Goal: Obtain resource: Download file/media

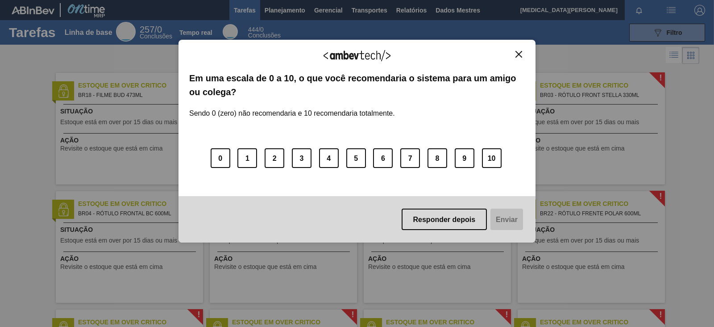
click at [520, 53] on img "Fechar" at bounding box center [519, 54] width 7 height 7
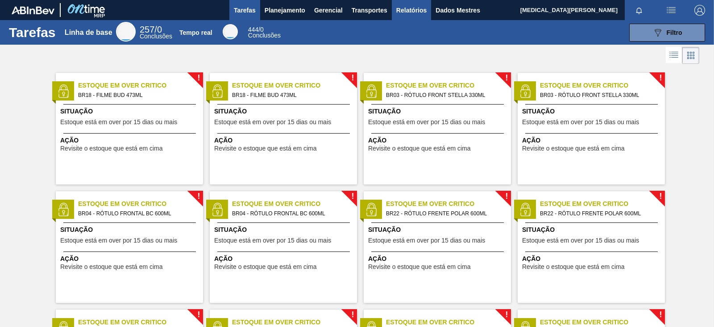
click at [401, 3] on button "Relatórios" at bounding box center [411, 10] width 39 height 20
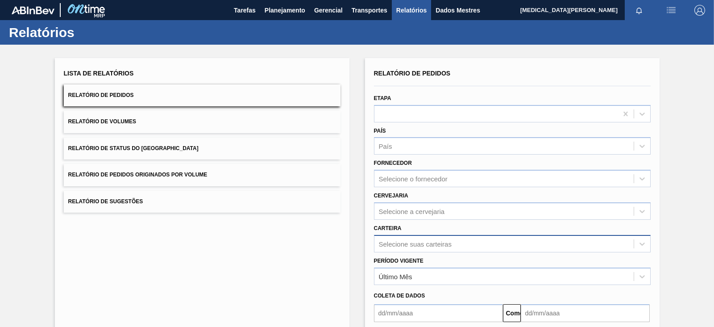
click at [425, 241] on div "Selecione suas carteiras" at bounding box center [512, 243] width 277 height 17
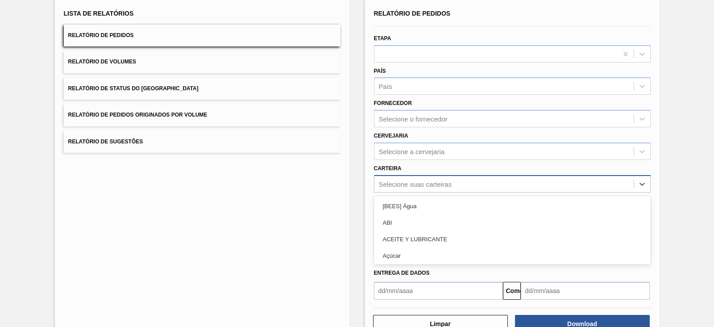
scroll to position [65, 0]
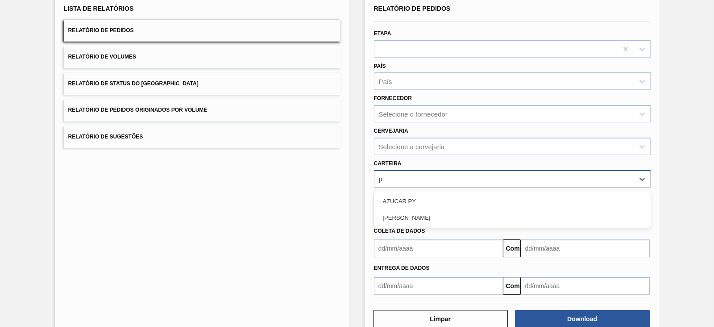
type input "pr"
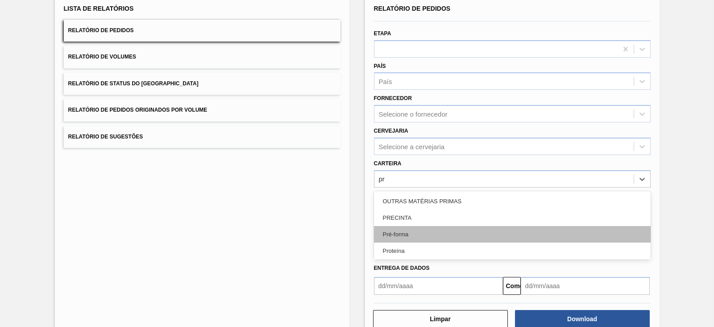
click at [427, 236] on div "Pré-forma" at bounding box center [512, 234] width 277 height 17
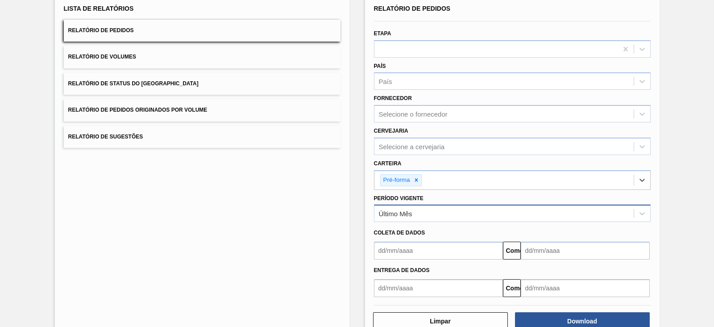
click at [446, 213] on div "Último Mês" at bounding box center [504, 213] width 259 height 13
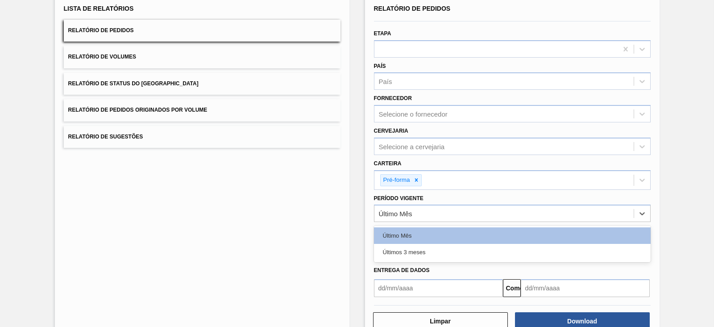
click at [423, 247] on div "Últimos 3 meses" at bounding box center [512, 252] width 277 height 17
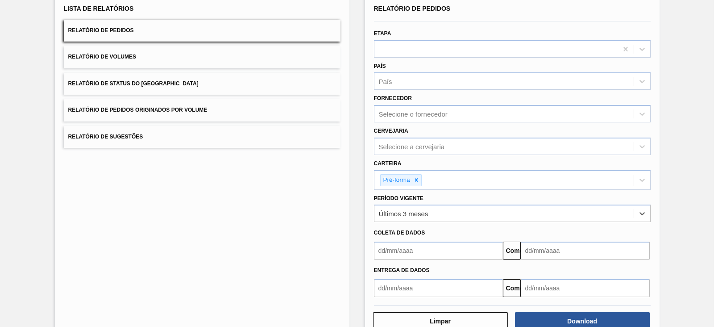
click at [405, 244] on input "text" at bounding box center [438, 251] width 129 height 18
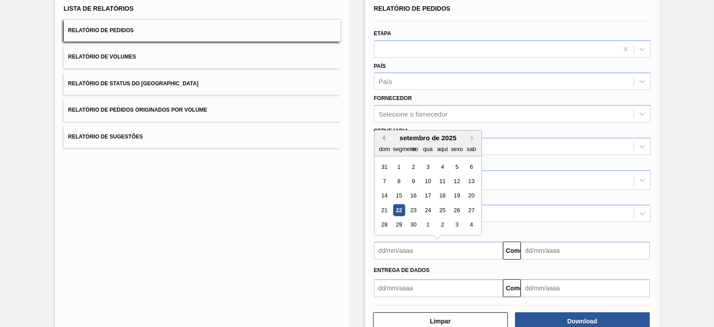
click at [383, 135] on button "Mês anterior" at bounding box center [382, 138] width 6 height 6
click at [413, 162] on div "1" at bounding box center [413, 167] width 12 height 12
type input "[DATE]"
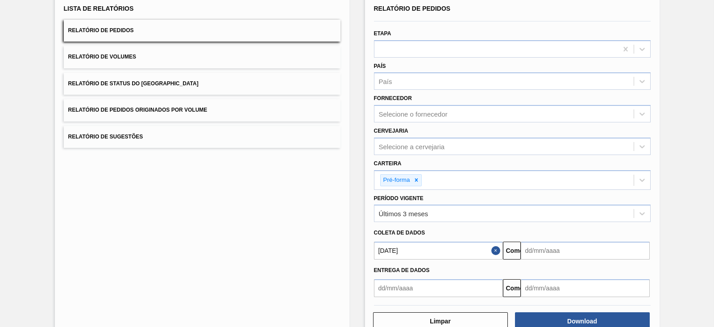
click at [556, 250] on input "text" at bounding box center [585, 251] width 129 height 18
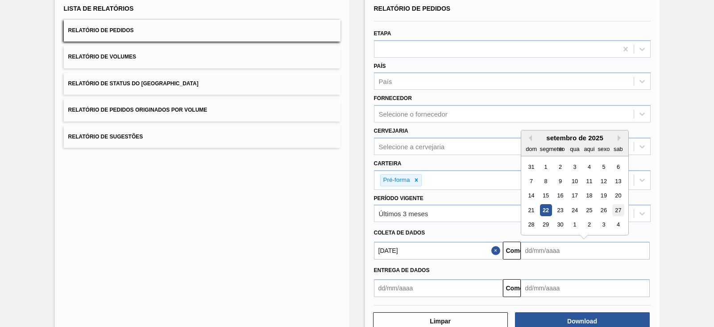
click at [615, 207] on font "27" at bounding box center [618, 210] width 6 height 7
type input "[DATE]"
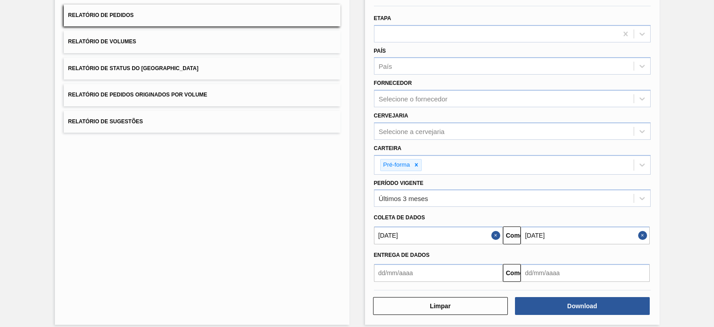
scroll to position [87, 0]
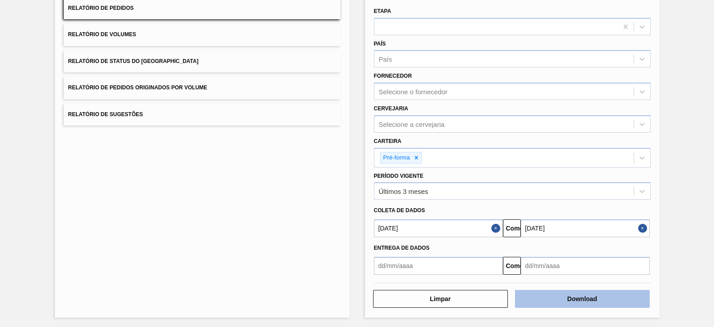
click at [579, 296] on font "Download" at bounding box center [583, 298] width 30 height 7
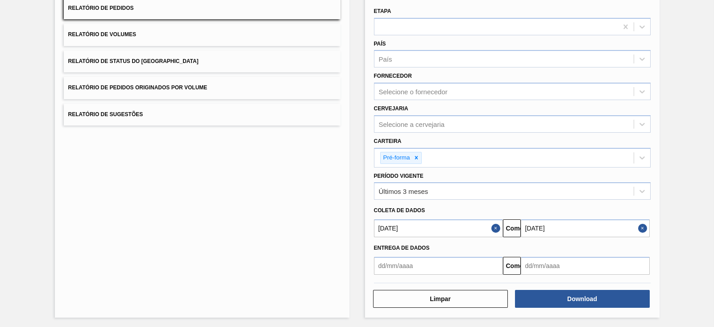
click at [468, 102] on div "Cervejaria Selecione a cervejaria" at bounding box center [512, 117] width 277 height 30
